Goal: Information Seeking & Learning: Learn about a topic

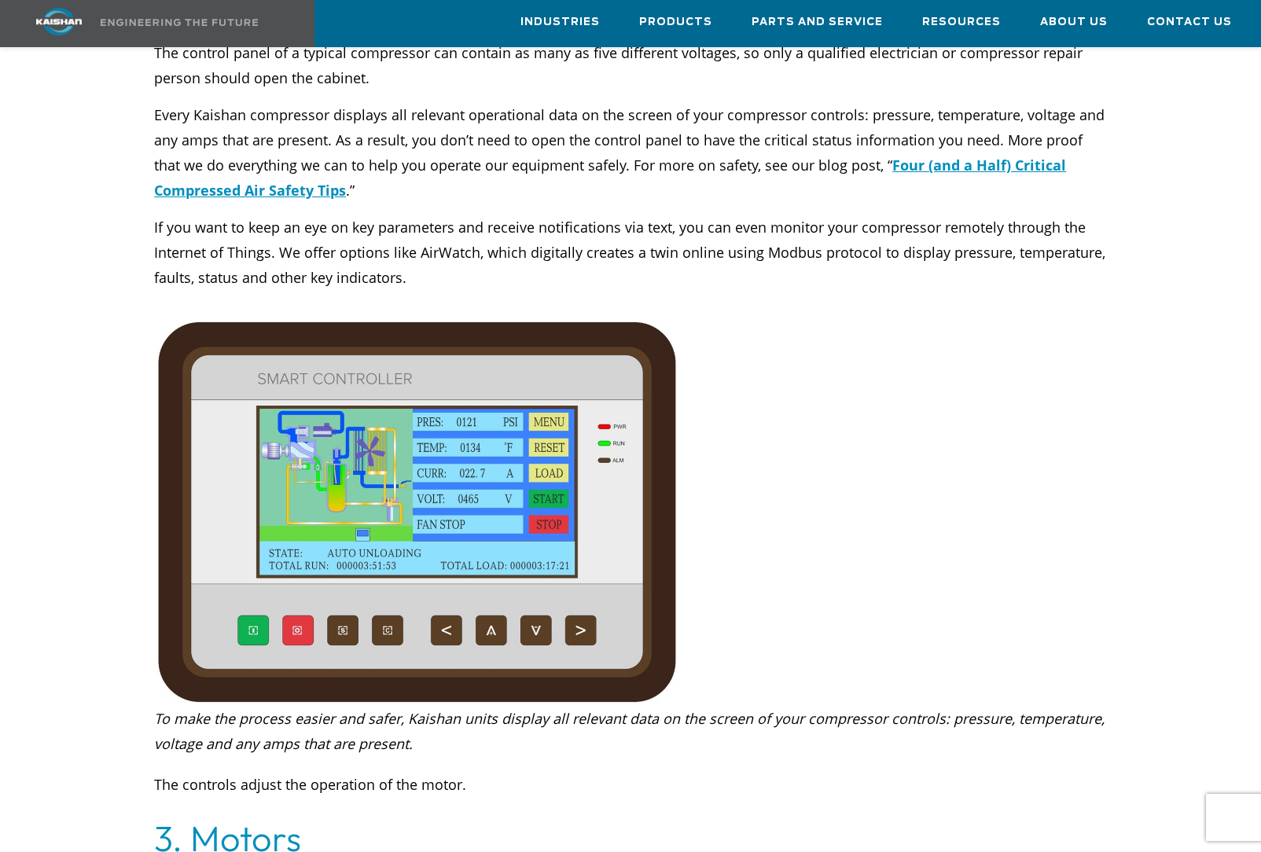
scroll to position [2157, 0]
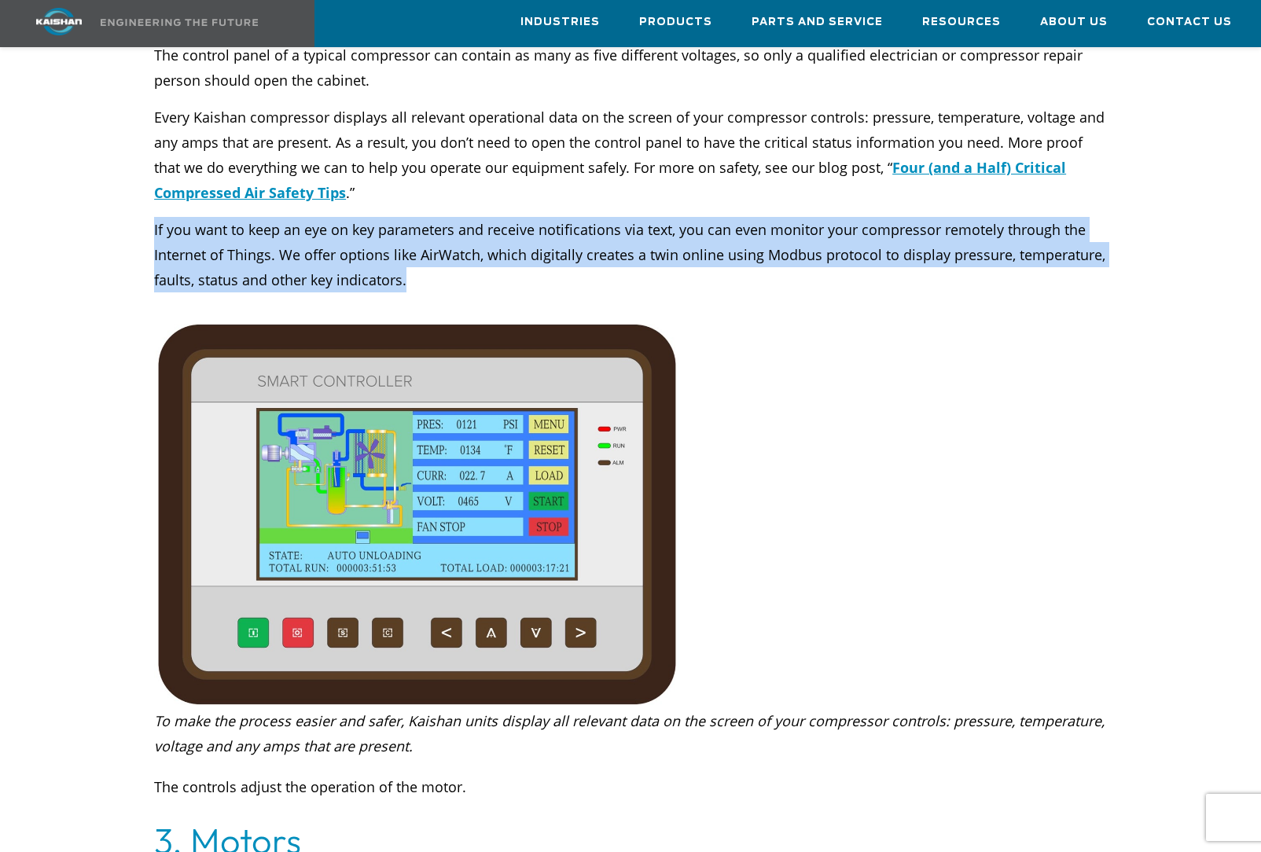
drag, startPoint x: 414, startPoint y: 255, endPoint x: 143, endPoint y: 215, distance: 274.2
click at [145, 213] on div "Today’s rotary screw air compressors feature a control panel, which displays al…" at bounding box center [631, 129] width 972 height 328
copy p "If you want to keep an eye on key parameters and receive notifications via text…"
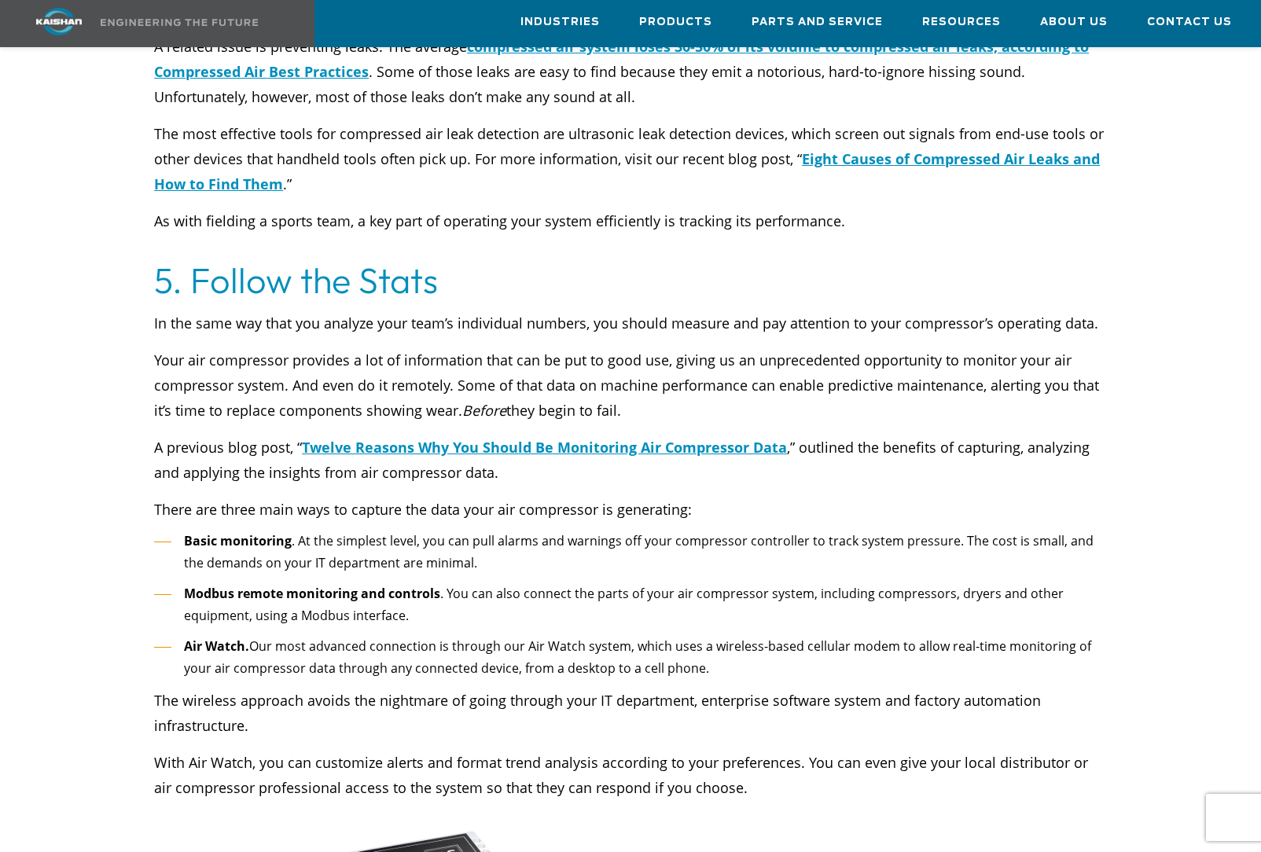
scroll to position [3788, 0]
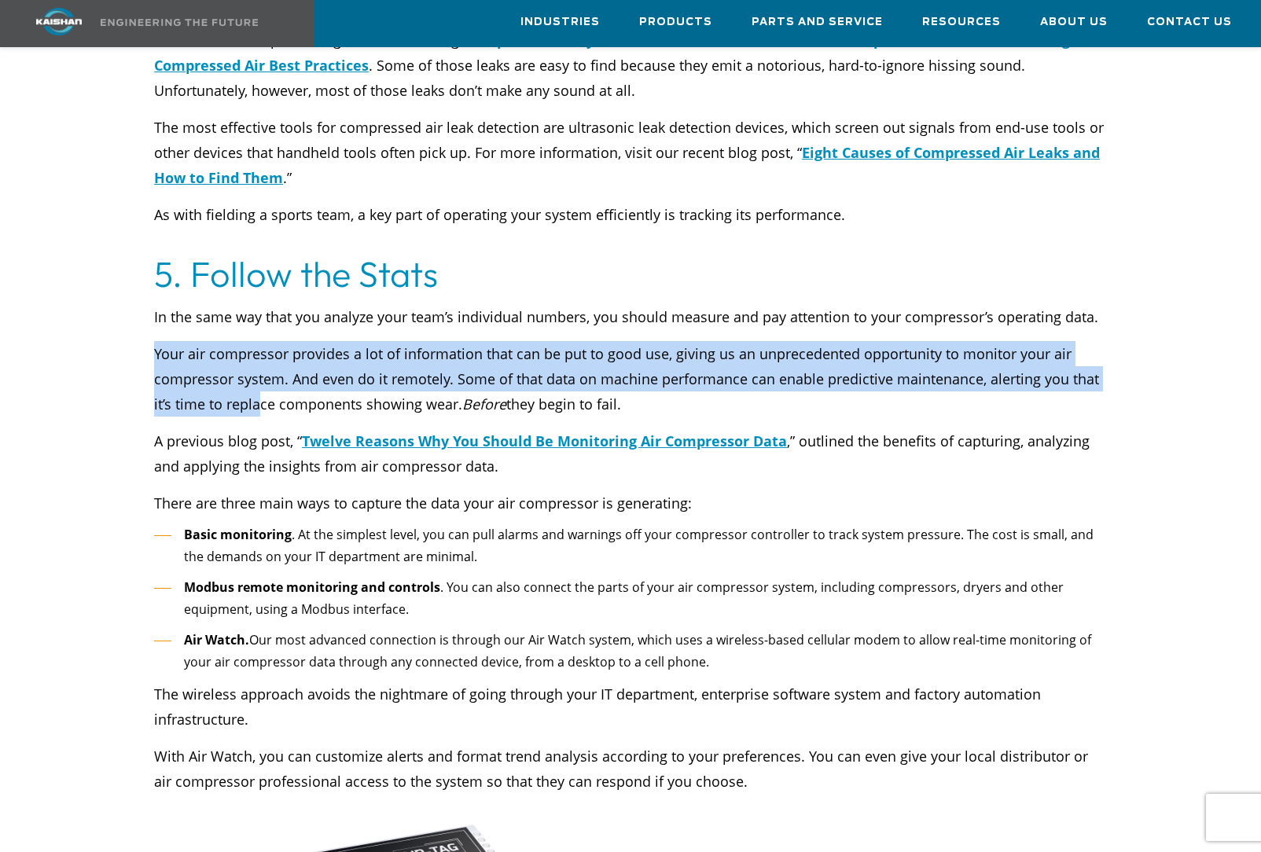
drag, startPoint x: 156, startPoint y: 302, endPoint x: 257, endPoint y: 363, distance: 118.5
click at [257, 363] on p "Your air compressor provides a lot of information that can be put to good use, …" at bounding box center [630, 378] width 953 height 75
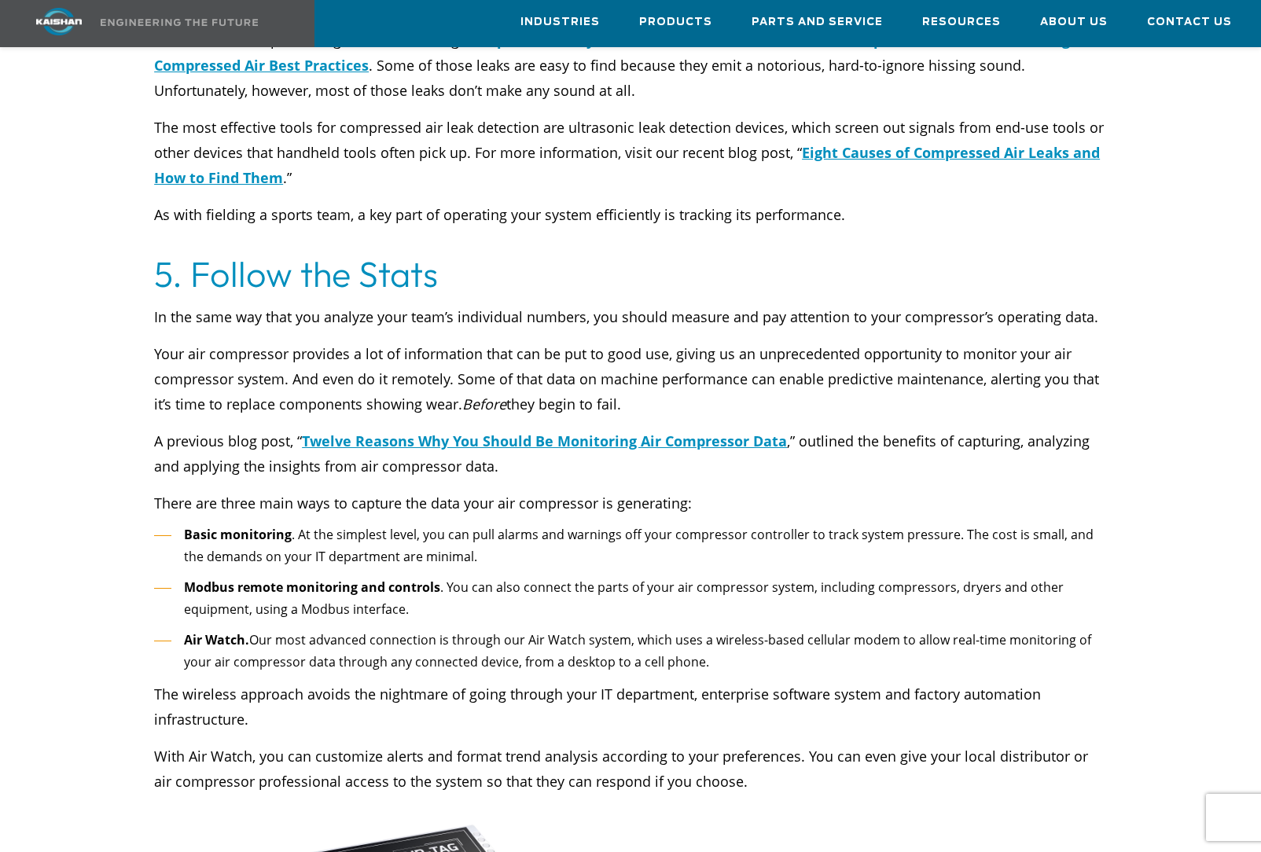
click at [683, 355] on p "Your air compressor provides a lot of information that can be put to good use, …" at bounding box center [630, 378] width 953 height 75
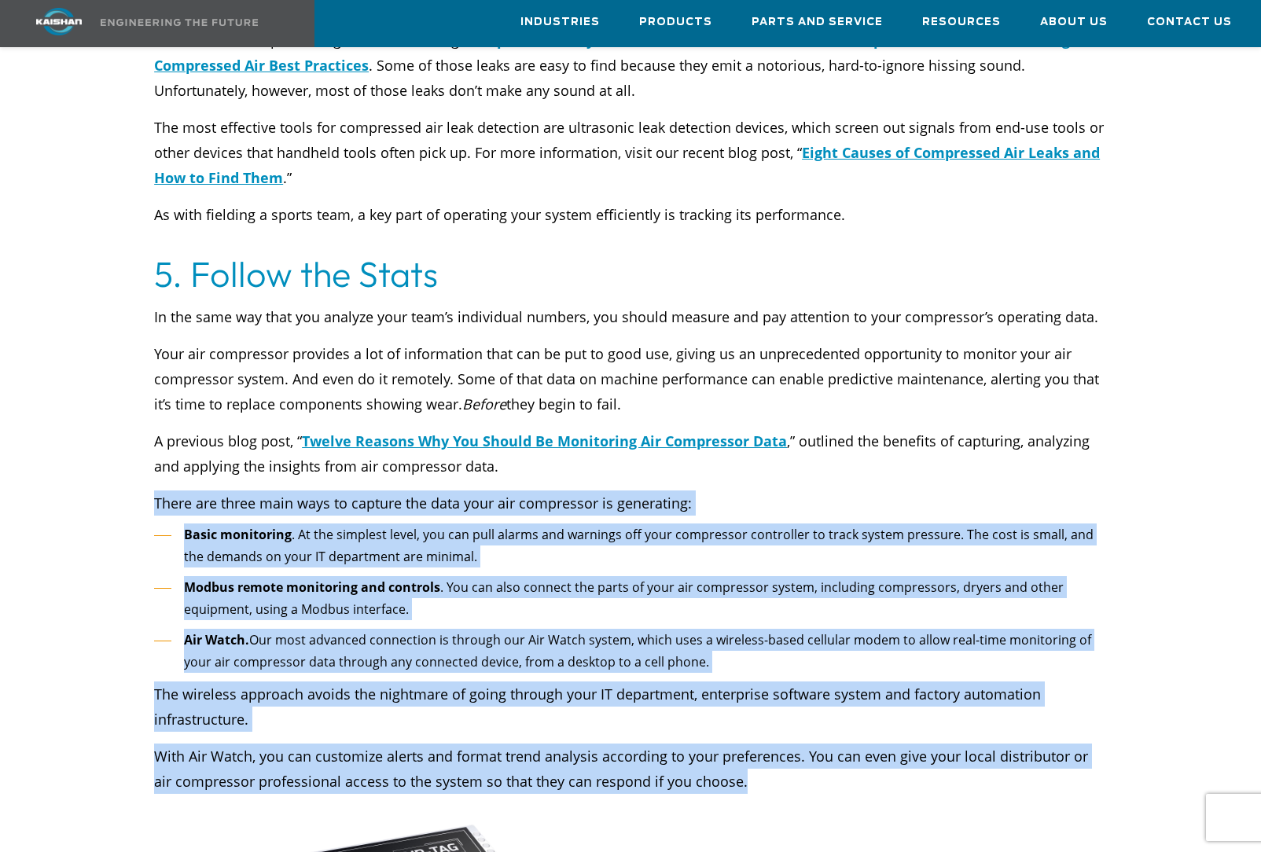
drag, startPoint x: 153, startPoint y: 450, endPoint x: 738, endPoint y: 728, distance: 647.3
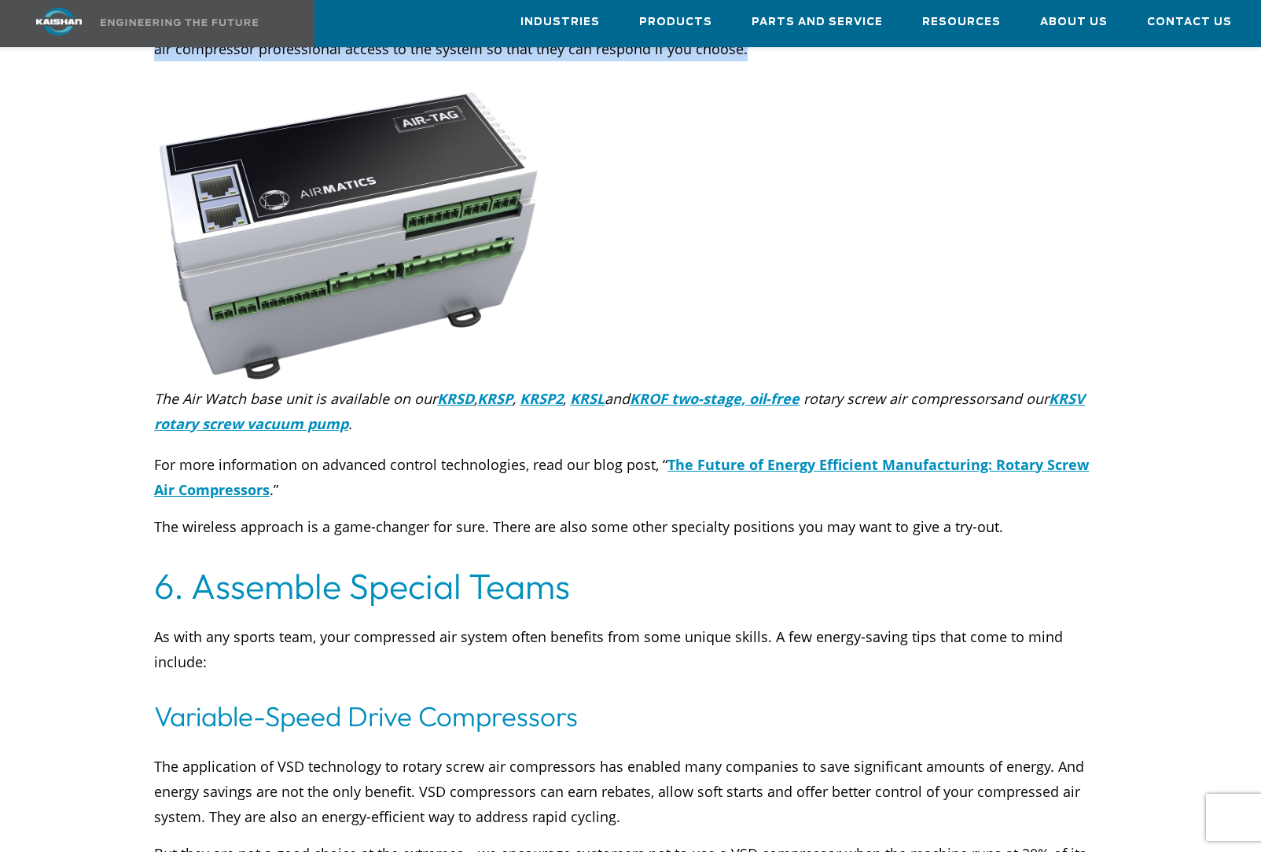
scroll to position [4520, 0]
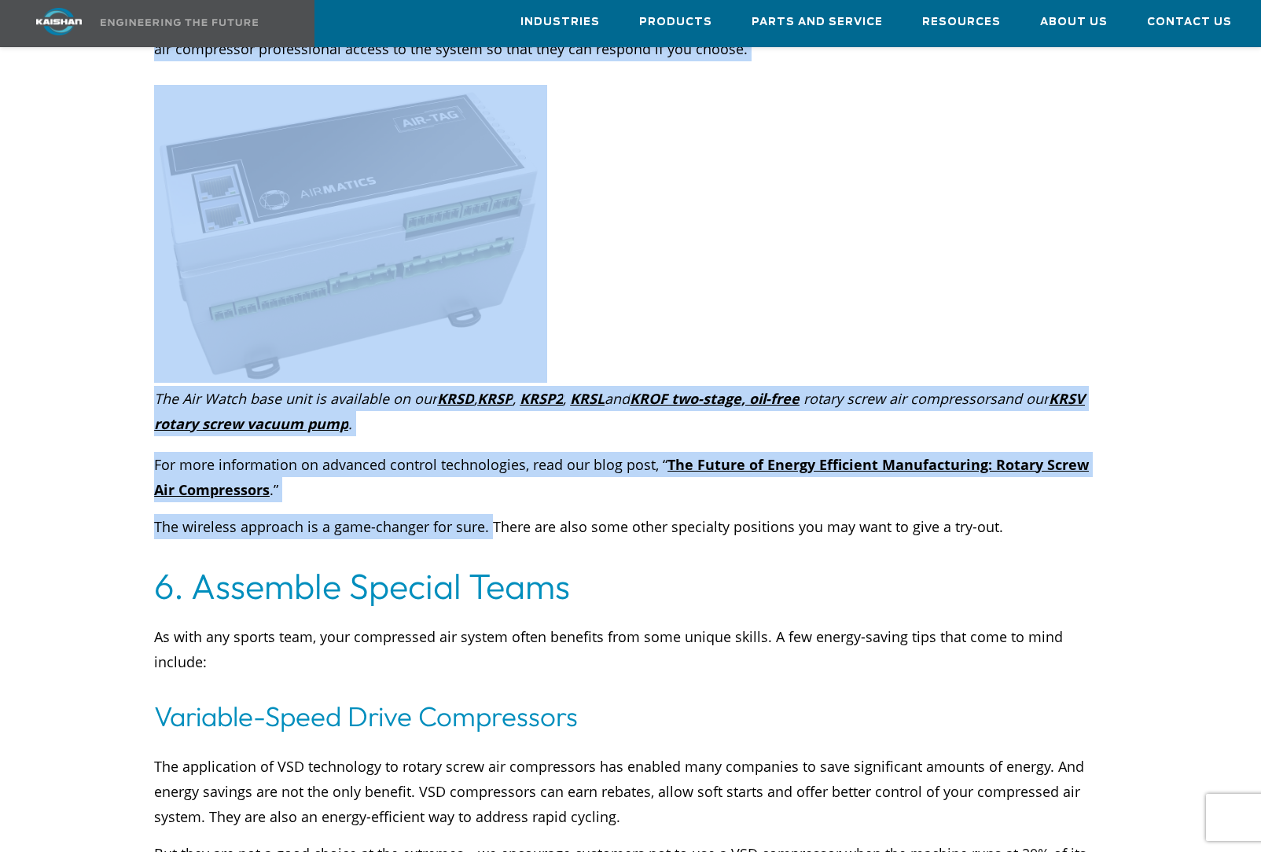
click at [487, 514] on p "The wireless approach is a game-changer for sure. There are also some other spe…" at bounding box center [630, 526] width 953 height 25
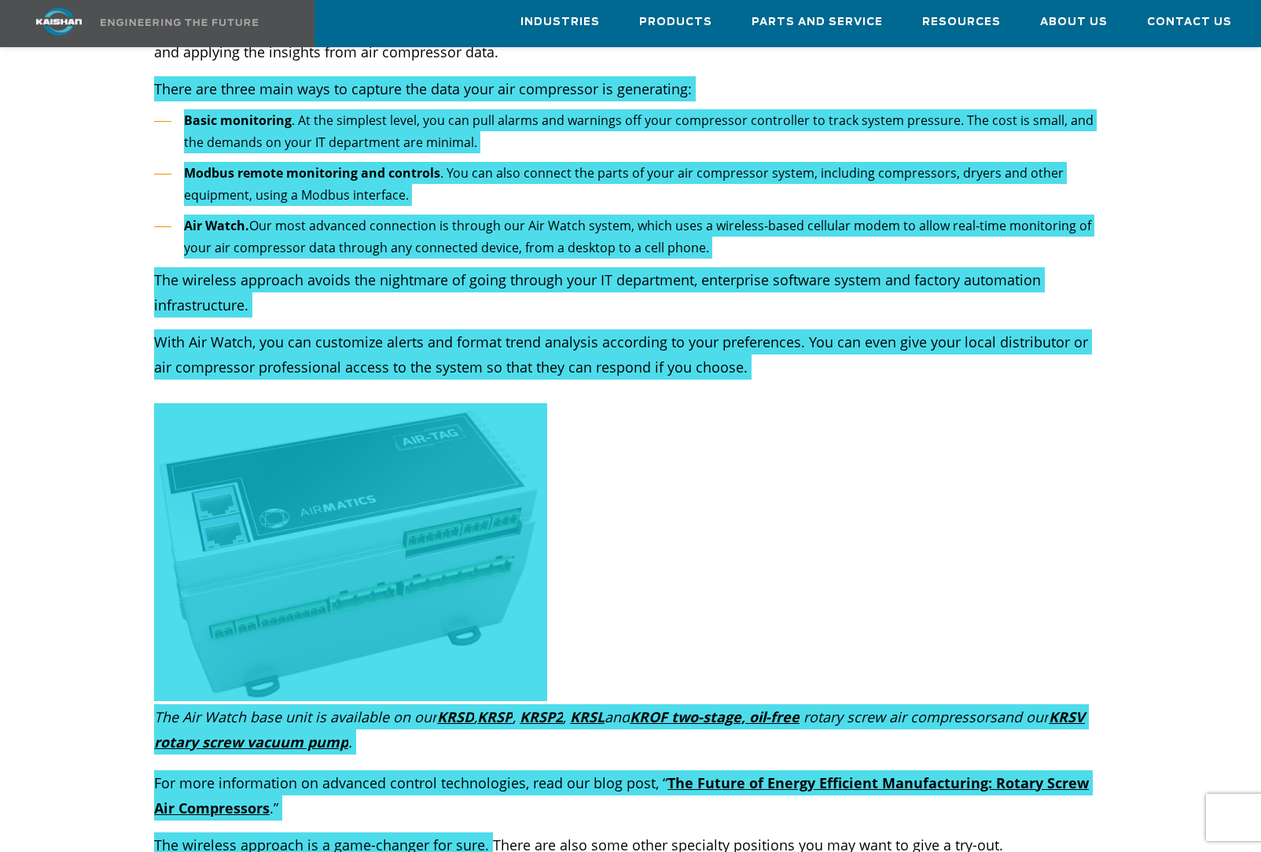
scroll to position [4213, 0]
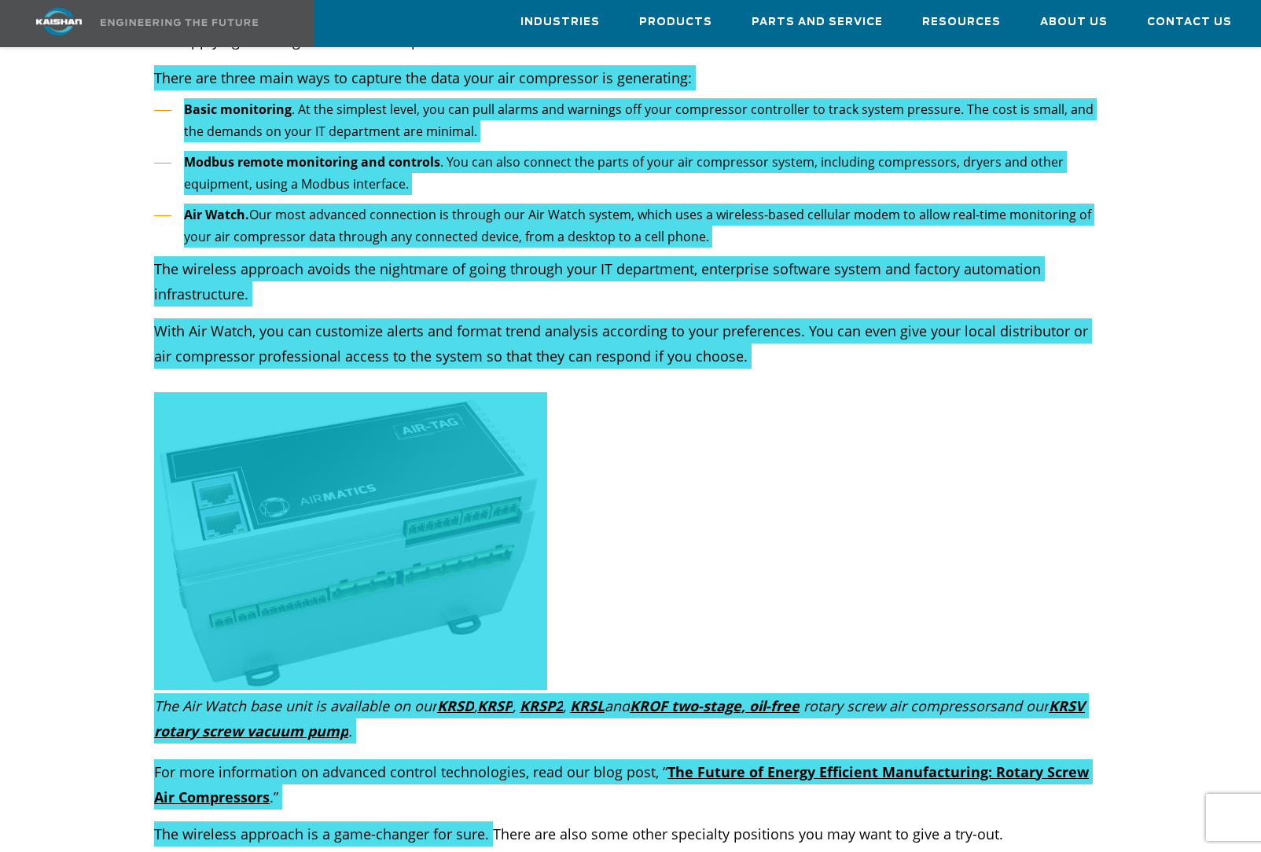
drag, startPoint x: 65, startPoint y: 847, endPoint x: 314, endPoint y: 579, distance: 366.5
click at [312, 579] on img at bounding box center [351, 541] width 394 height 298
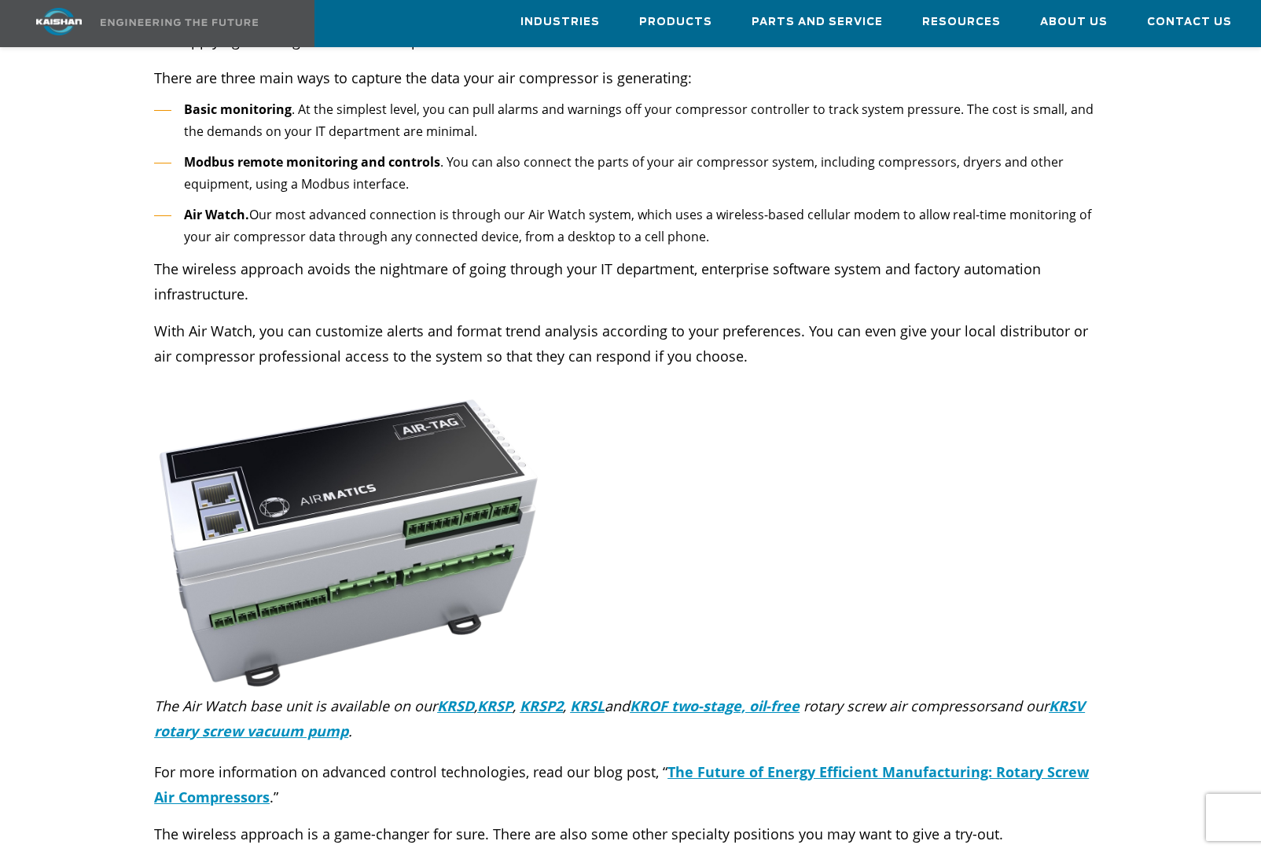
click at [803, 575] on div at bounding box center [630, 629] width 1160 height 8153
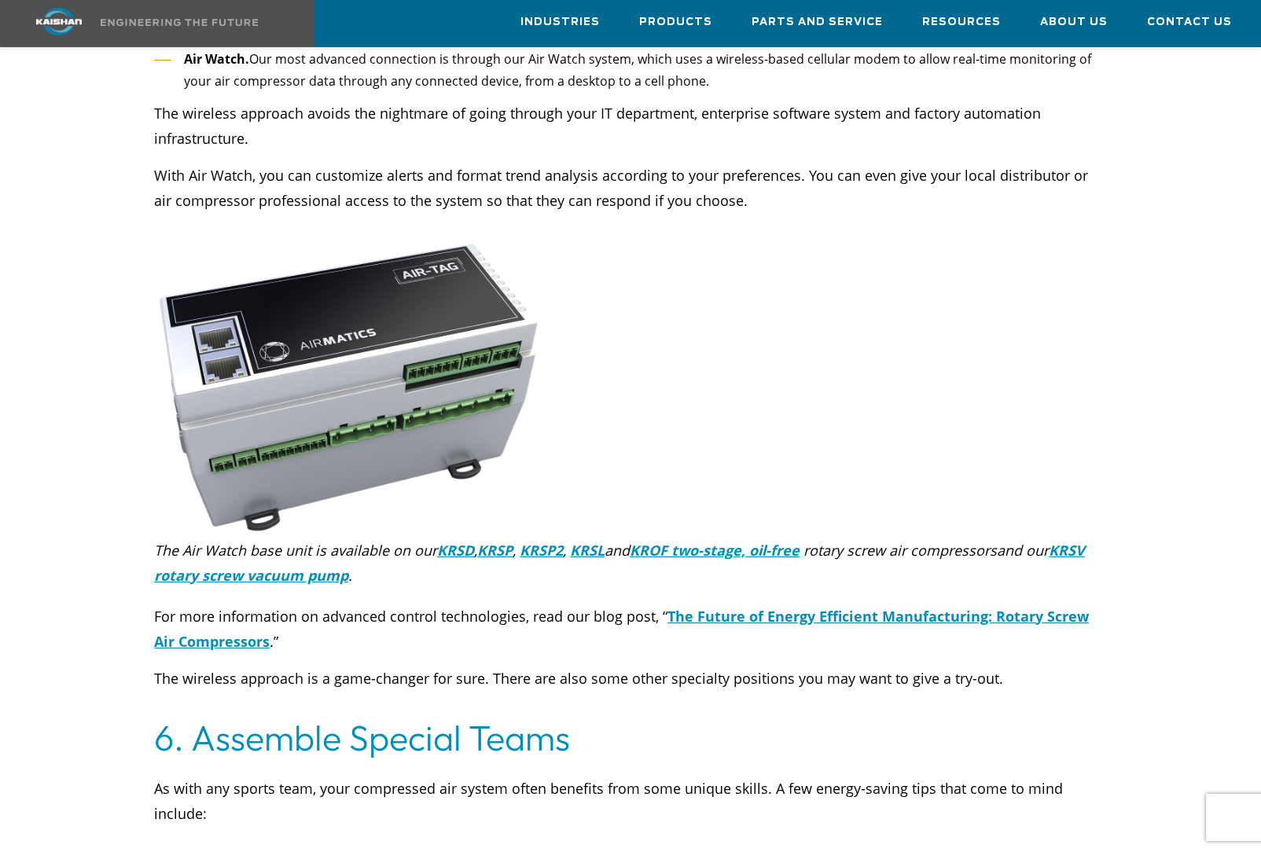
scroll to position [4370, 0]
